Goal: Navigation & Orientation: Find specific page/section

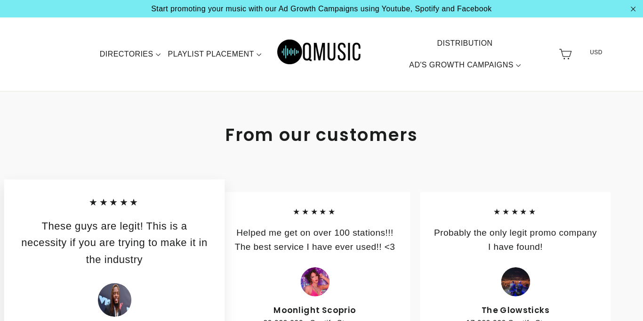
click at [300, 52] on img "Primary" at bounding box center [319, 54] width 85 height 42
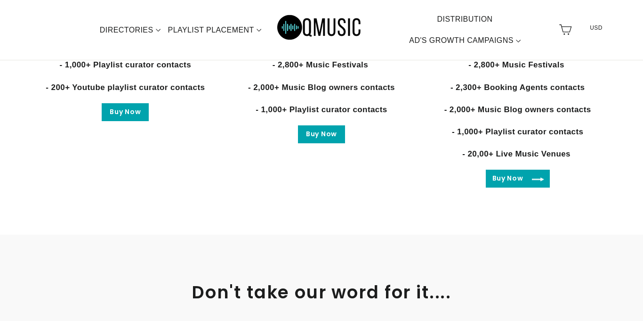
scroll to position [1939, 0]
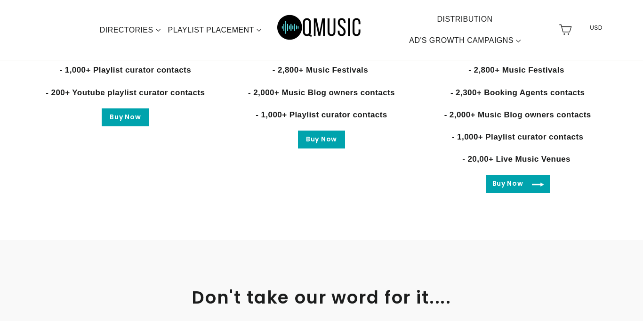
click at [529, 177] on link "Buy Now" at bounding box center [518, 184] width 64 height 18
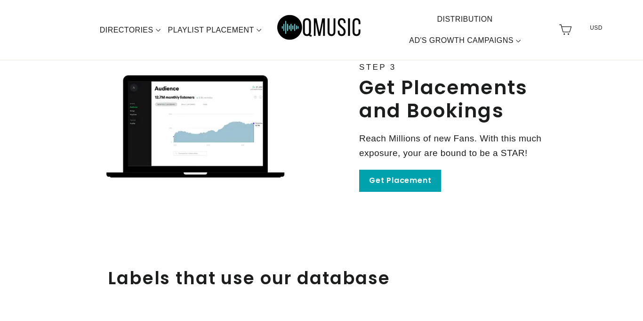
scroll to position [1511, 0]
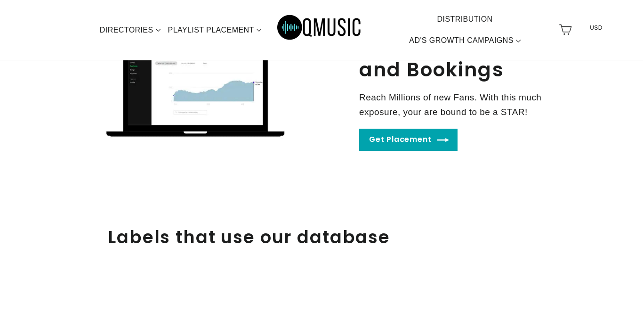
click at [385, 134] on link "Get Placement" at bounding box center [408, 139] width 98 height 22
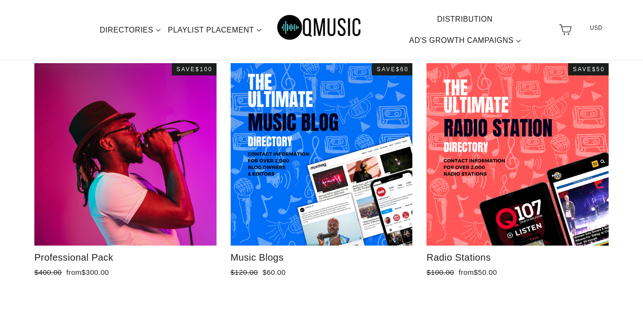
scroll to position [2057, 0]
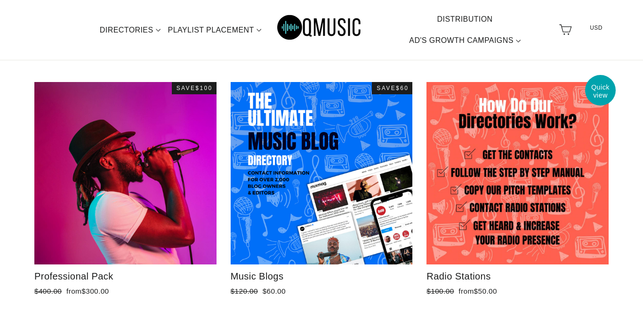
click at [438, 169] on div at bounding box center [517, 172] width 183 height 183
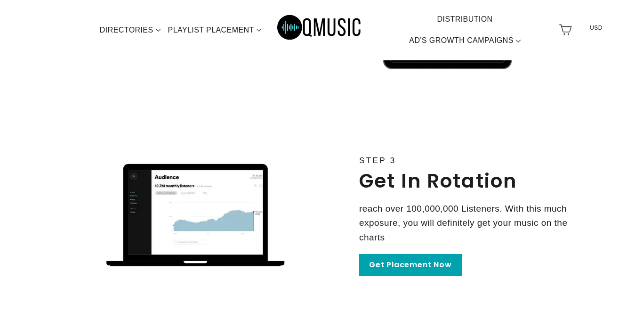
scroll to position [1021, 0]
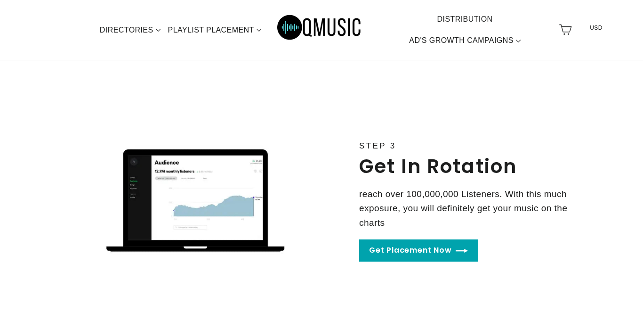
click at [426, 247] on link "Get Placement Now" at bounding box center [418, 250] width 119 height 22
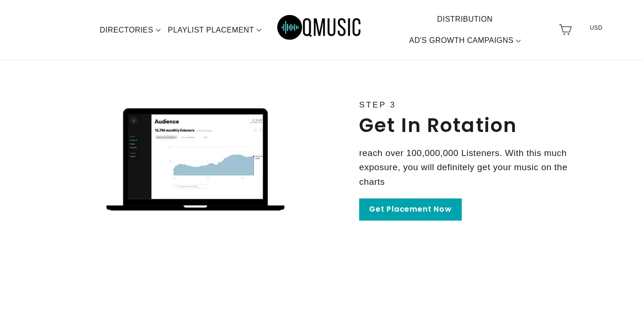
scroll to position [1064, 0]
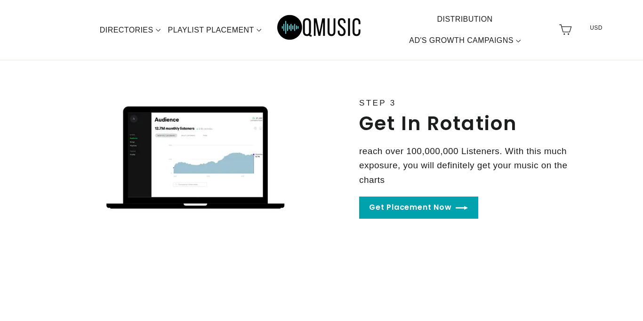
click at [413, 202] on link "Get Placement Now" at bounding box center [418, 207] width 119 height 22
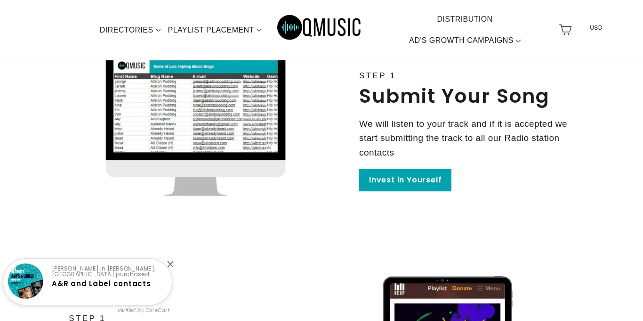
scroll to position [623, 0]
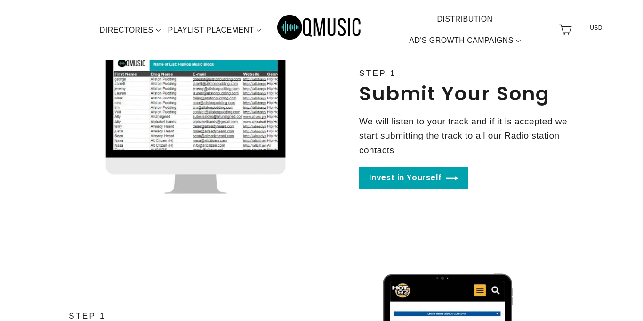
click at [380, 185] on link "Invest in Yourself" at bounding box center [413, 178] width 109 height 22
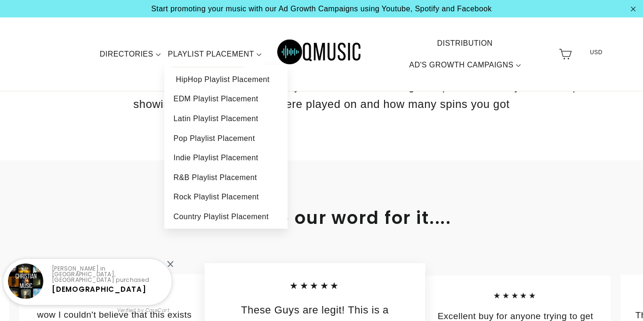
click at [236, 74] on link "HipHop Playlist Placement" at bounding box center [225, 80] width 123 height 20
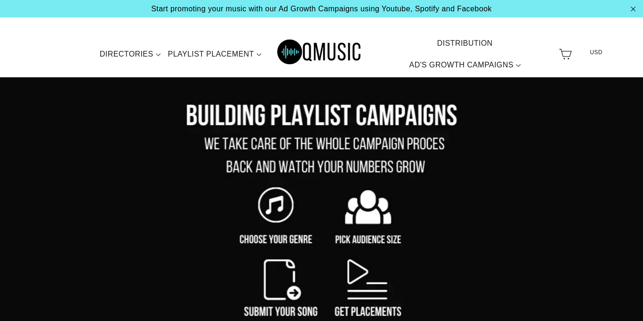
click at [442, 41] on link "DISTRIBUTION" at bounding box center [464, 43] width 63 height 22
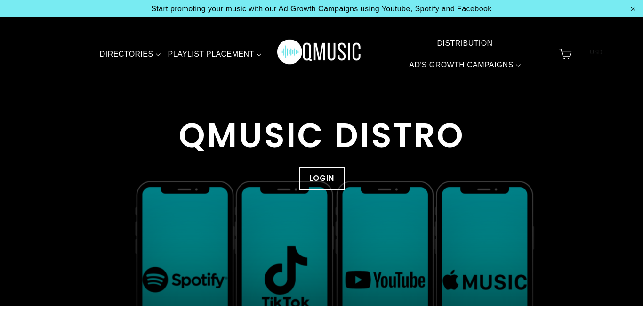
click at [458, 39] on link "DISTRIBUTION" at bounding box center [464, 43] width 63 height 22
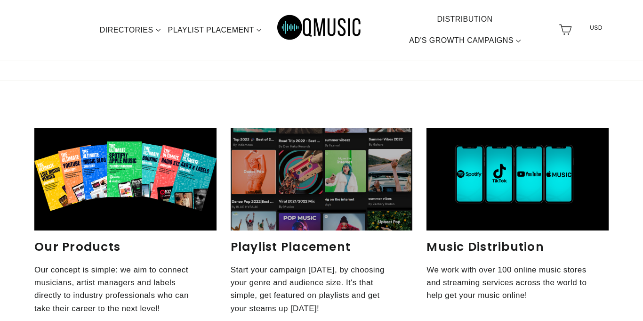
scroll to position [2360, 0]
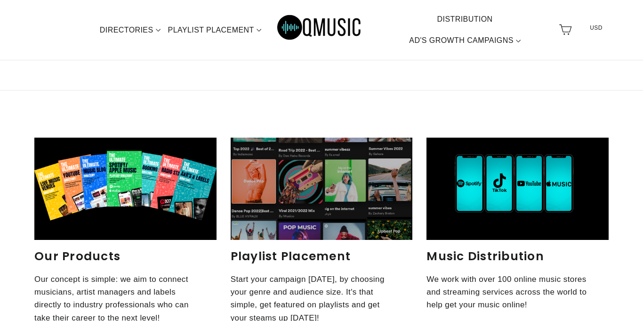
click at [441, 201] on div "Music Distribution" at bounding box center [517, 188] width 182 height 102
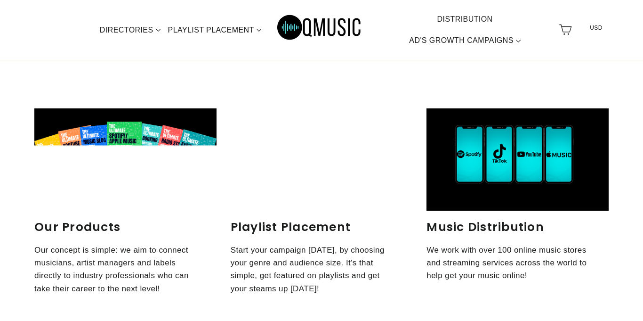
scroll to position [2399, 0]
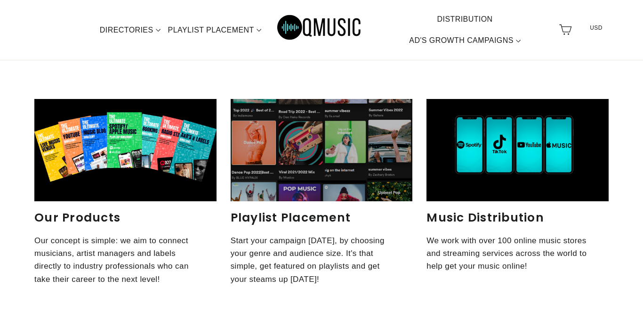
click at [466, 16] on link "DISTRIBUTION" at bounding box center [464, 19] width 63 height 22
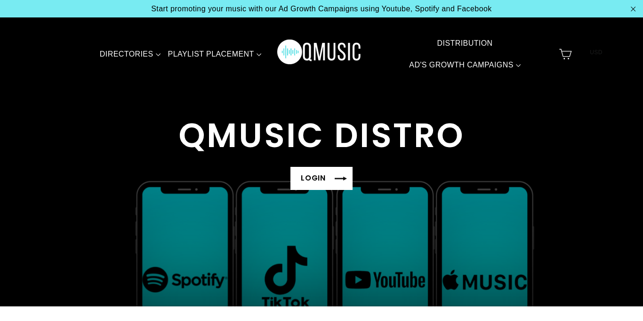
click at [334, 171] on link "LOGIN" at bounding box center [321, 178] width 62 height 23
